Goal: Check status: Check status

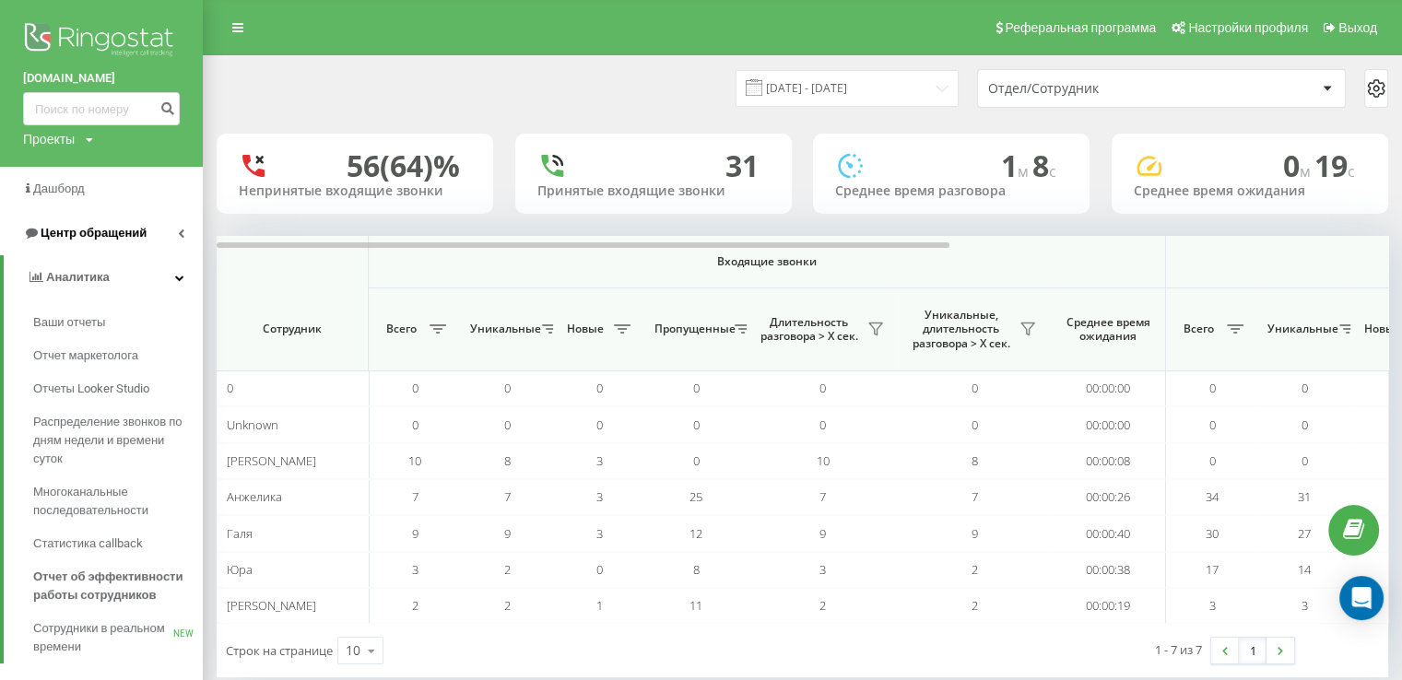
click at [114, 233] on span "Центр обращений" at bounding box center [94, 233] width 106 height 14
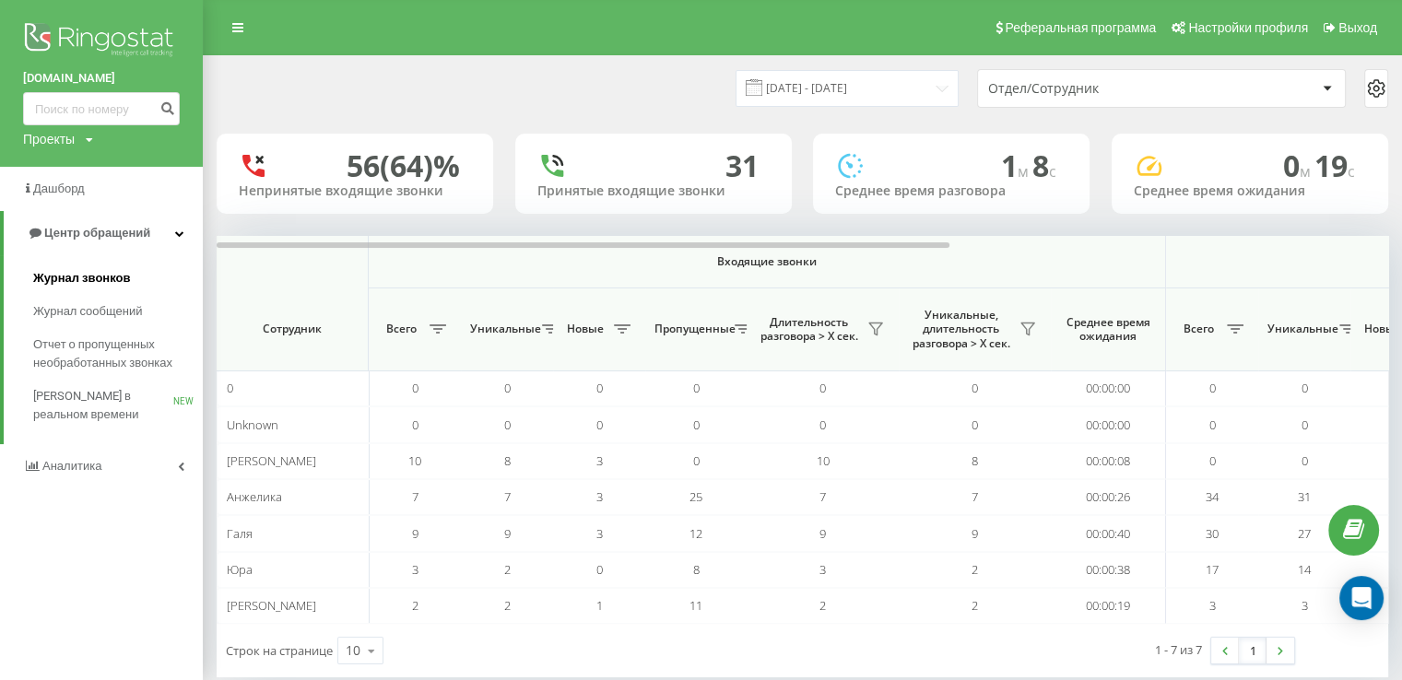
click at [99, 280] on span "Журнал звонков" at bounding box center [81, 278] width 97 height 18
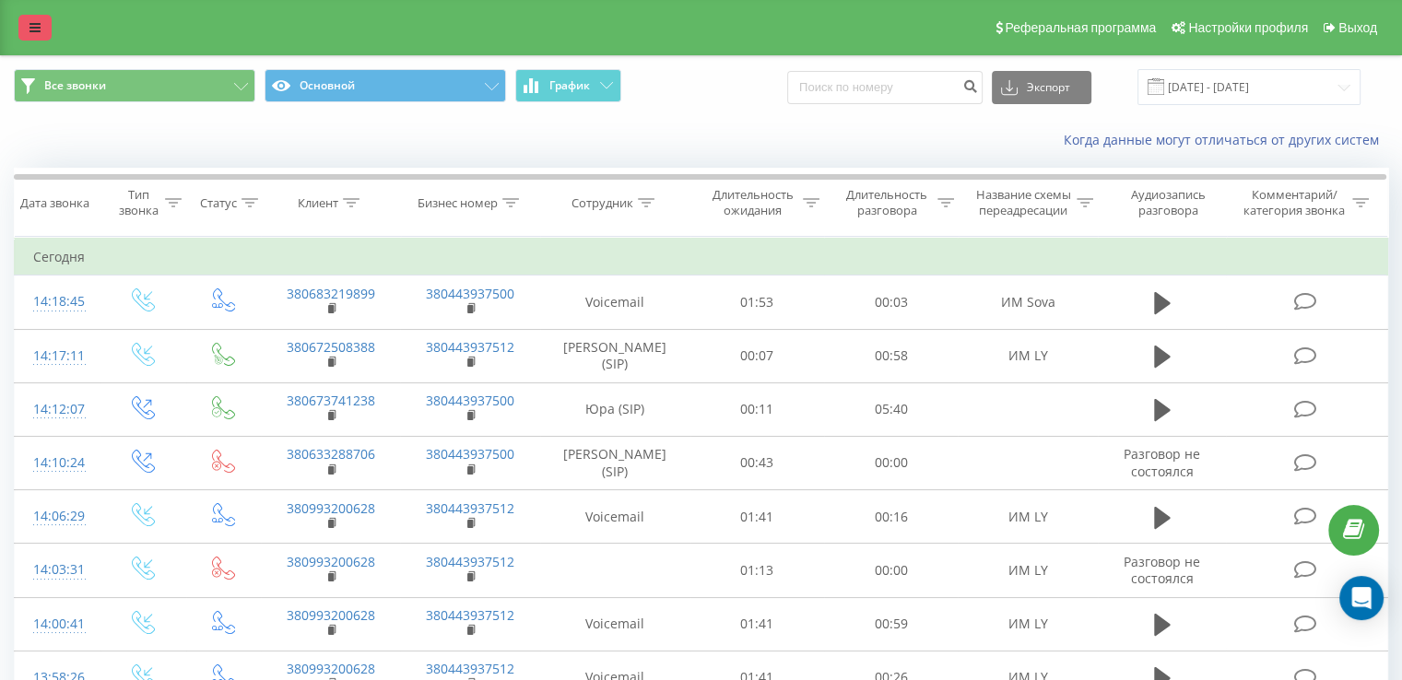
click at [30, 26] on icon at bounding box center [35, 27] width 11 height 13
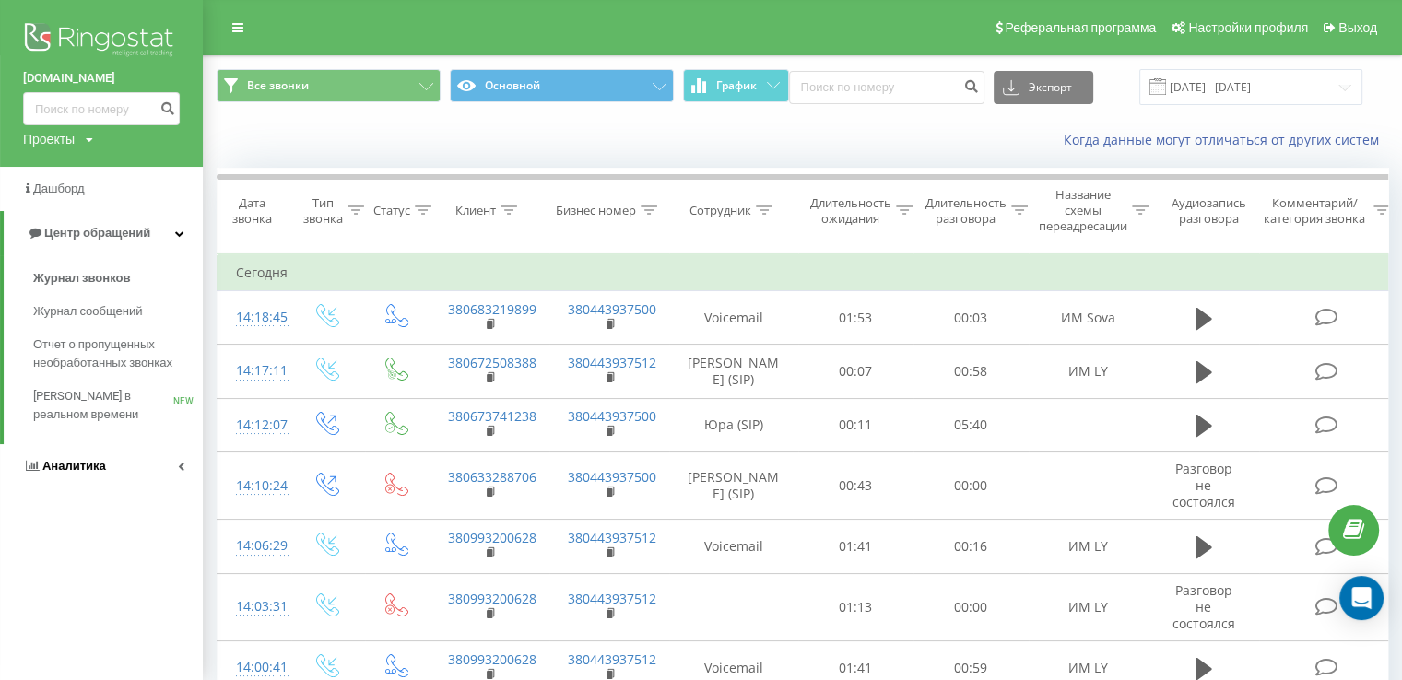
click at [88, 461] on span "Аналитика" at bounding box center [74, 466] width 64 height 14
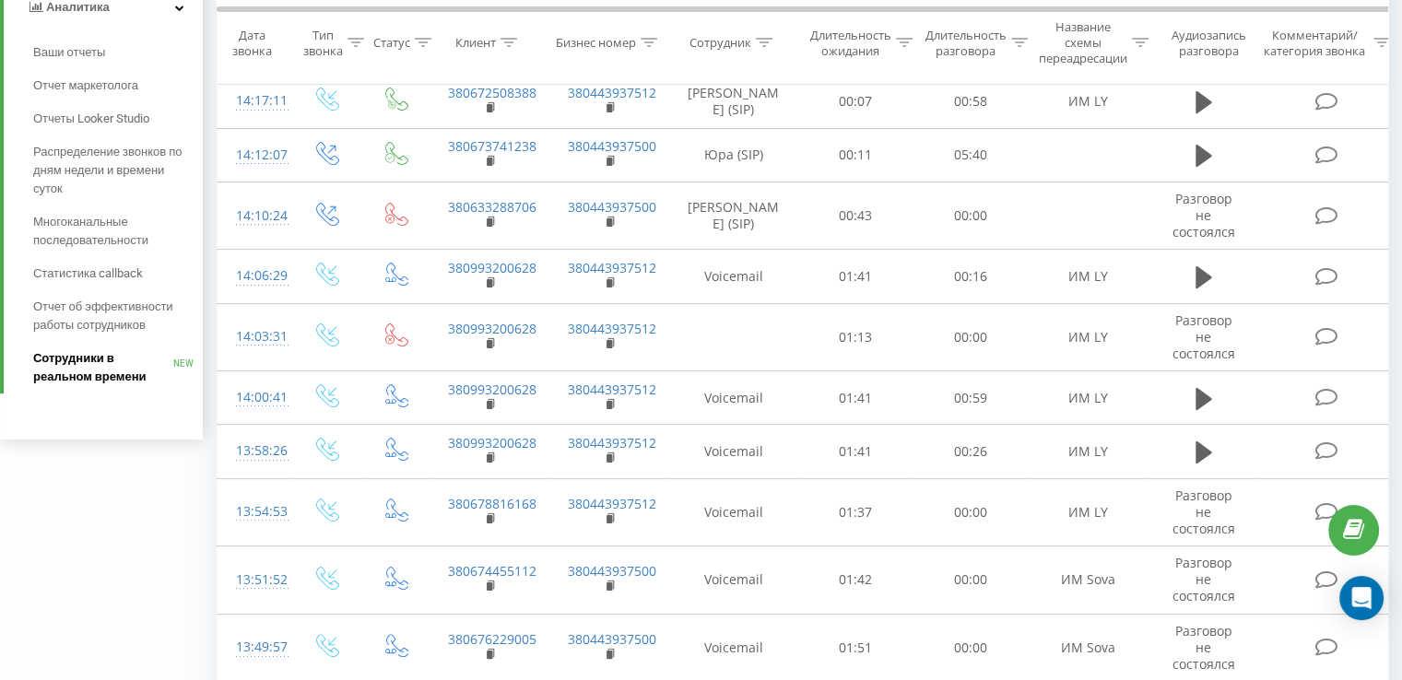
scroll to position [277, 0]
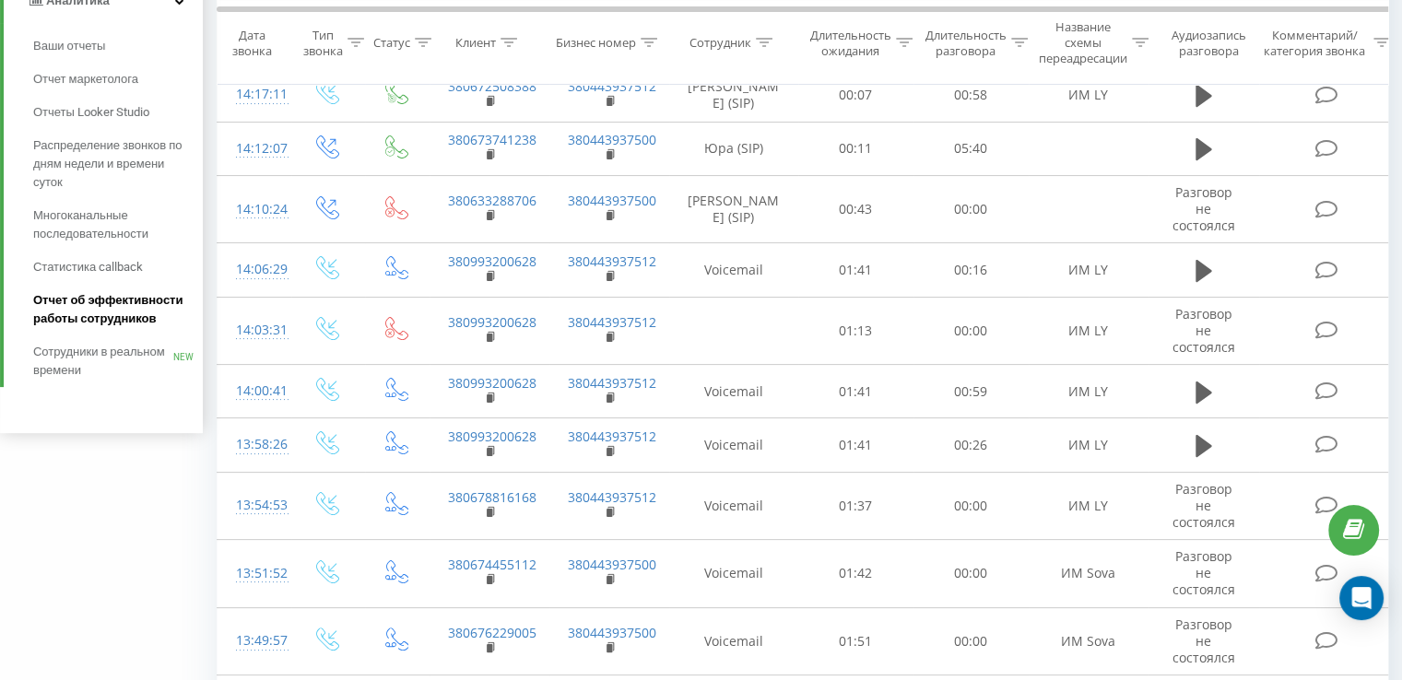
click at [103, 299] on span "Отчет об эффективности работы сотрудников" at bounding box center [113, 309] width 160 height 37
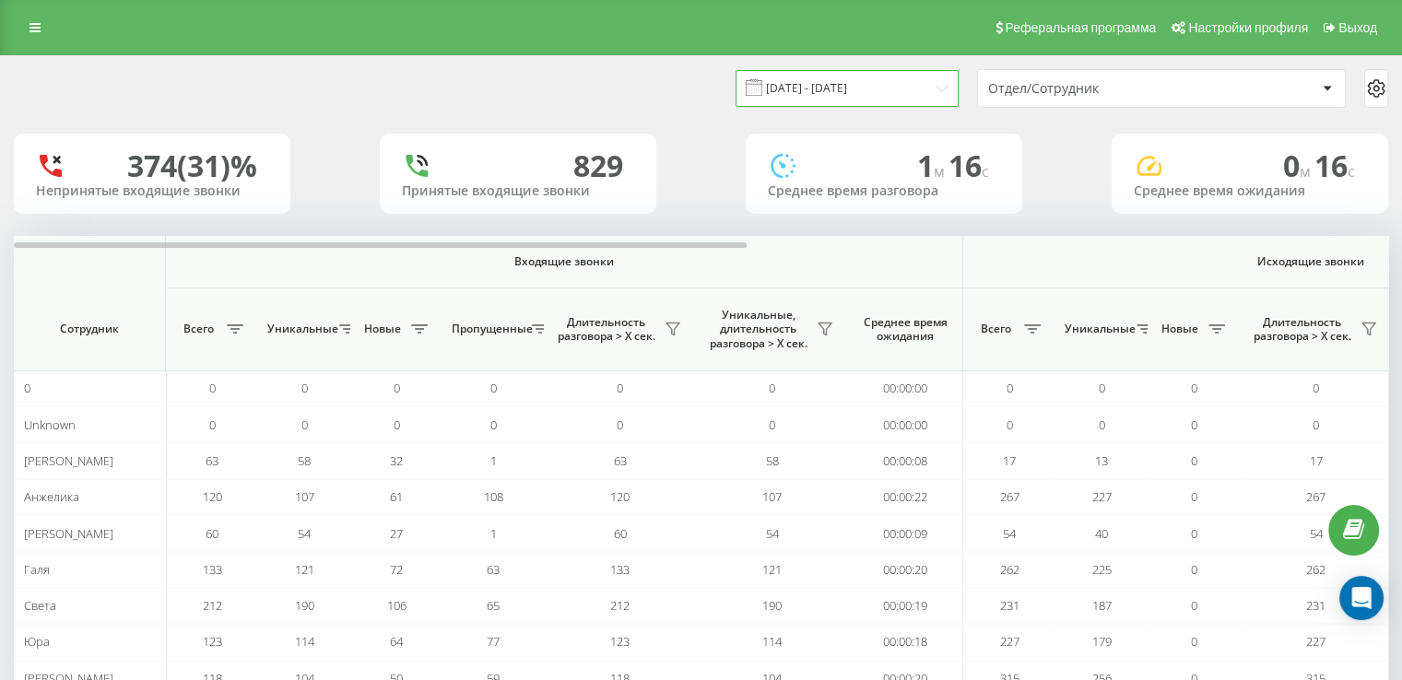
click at [878, 94] on input "[DATE] - [DATE]" at bounding box center [847, 88] width 223 height 36
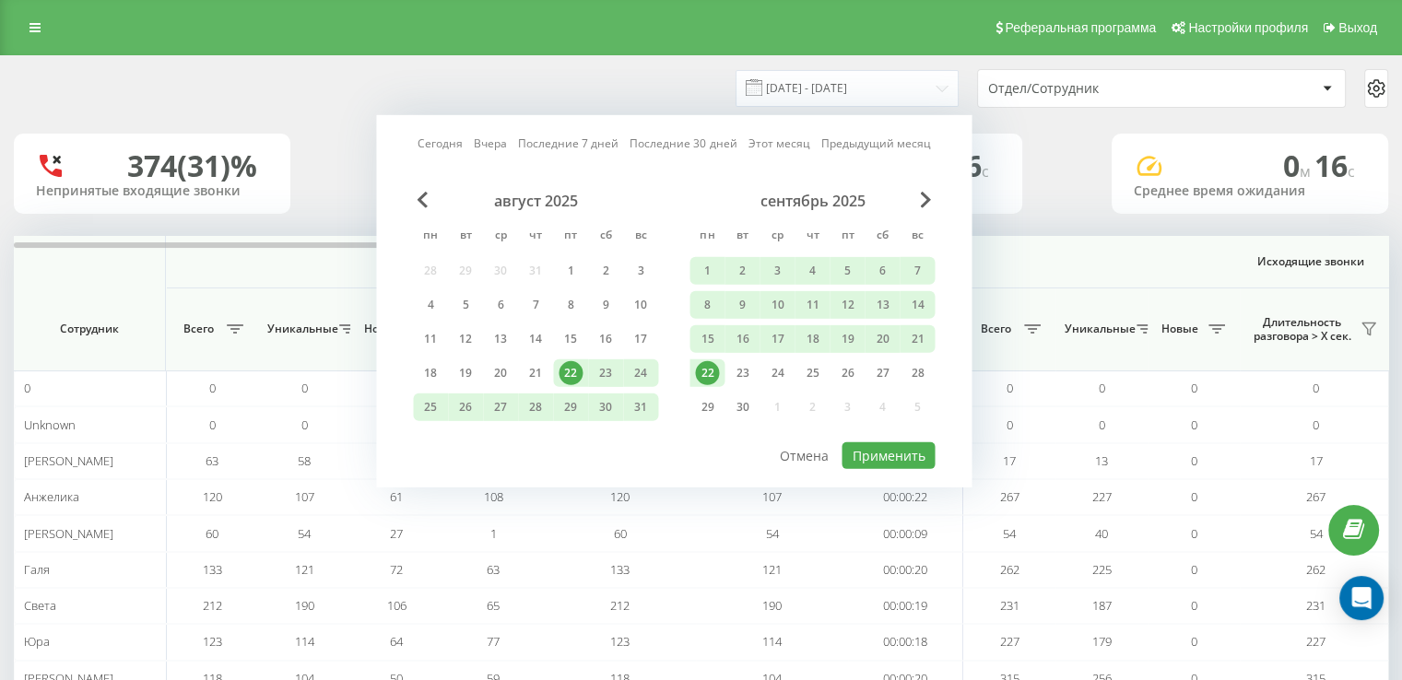
click at [710, 369] on div "22" at bounding box center [707, 373] width 24 height 24
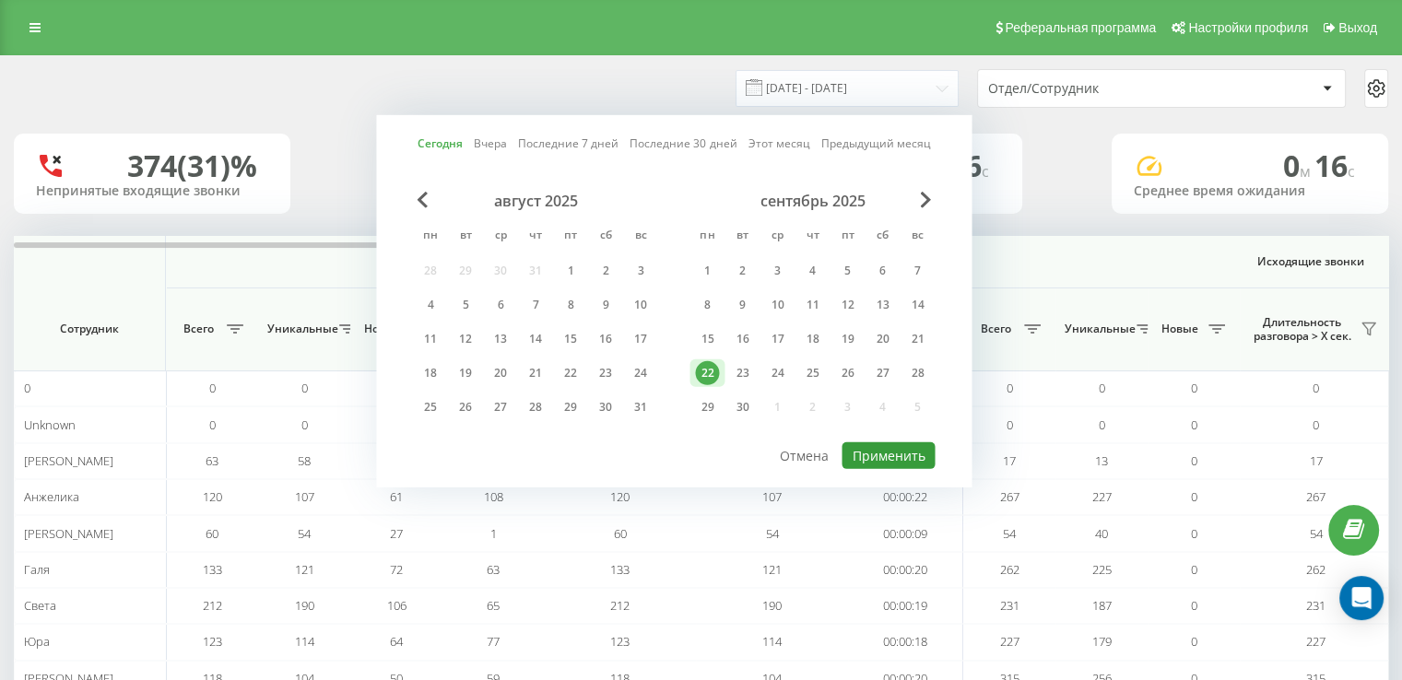
drag, startPoint x: 902, startPoint y: 443, endPoint x: 874, endPoint y: 438, distance: 28.2
click at [898, 443] on button "Применить" at bounding box center [888, 456] width 93 height 27
type input "22.09.2025 - 22.09.2025"
